Goal: Navigation & Orientation: Go to known website

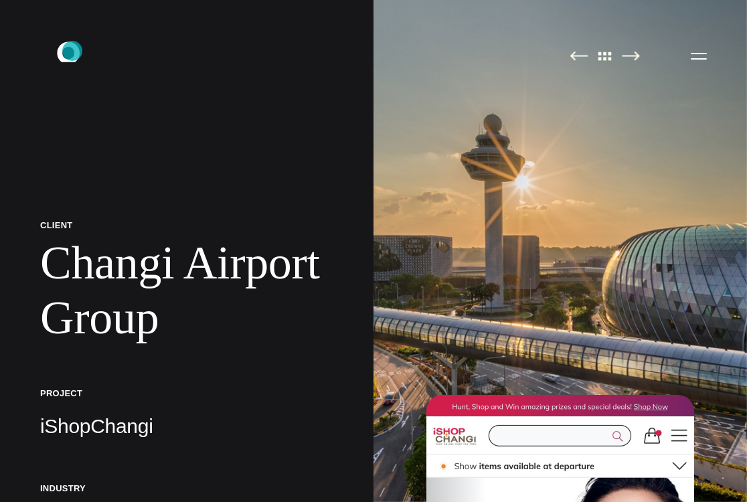
click at [72, 51] on icon ".st0{display:none;} .st1{display:inline;} .st2{font-family:'HelveticaNeue-Mediu…" at bounding box center [78, 55] width 86 height 35
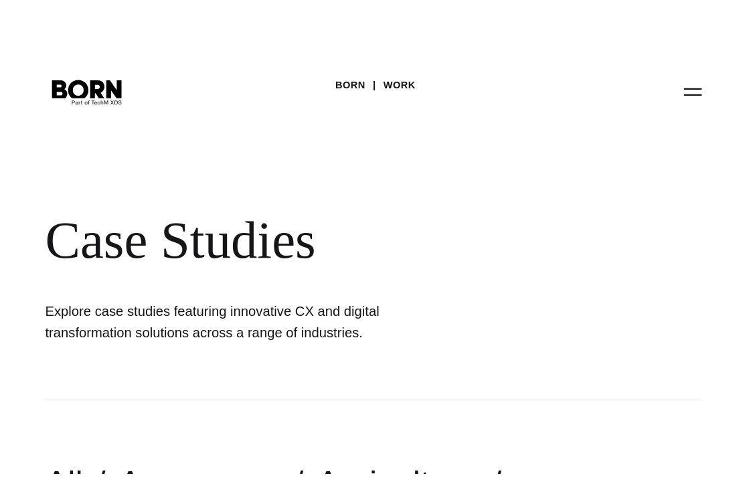
scroll to position [3325, 0]
